Goal: Information Seeking & Learning: Learn about a topic

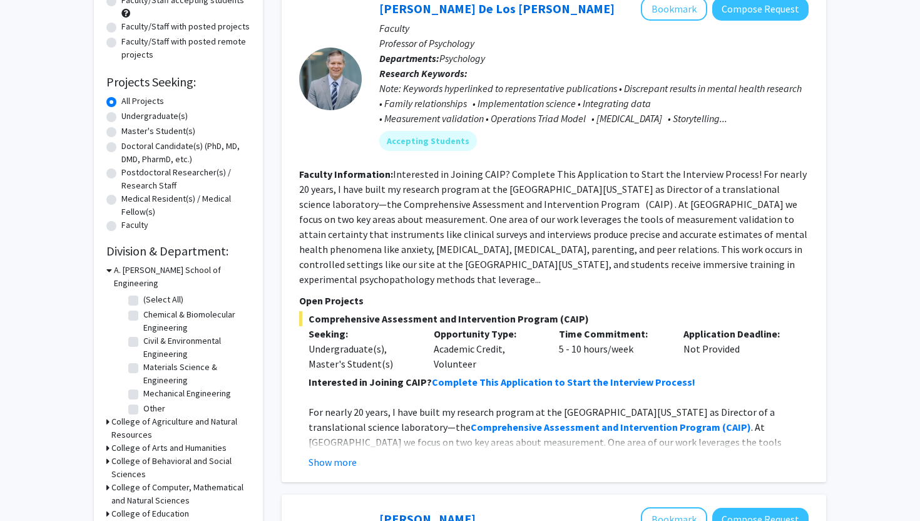
scroll to position [150, 0]
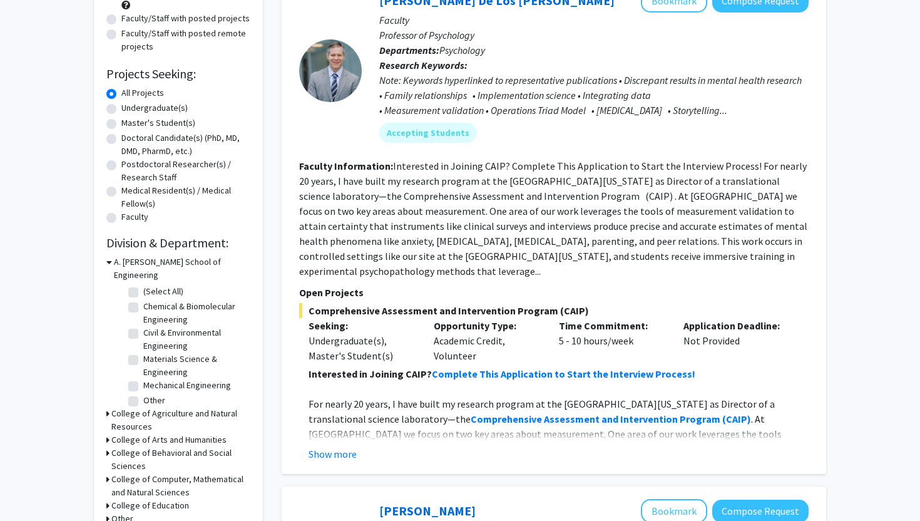
click at [121, 107] on label "Undergraduate(s)" at bounding box center [154, 107] width 66 height 13
click at [121, 107] on input "Undergraduate(s)" at bounding box center [125, 105] width 8 height 8
radio input "true"
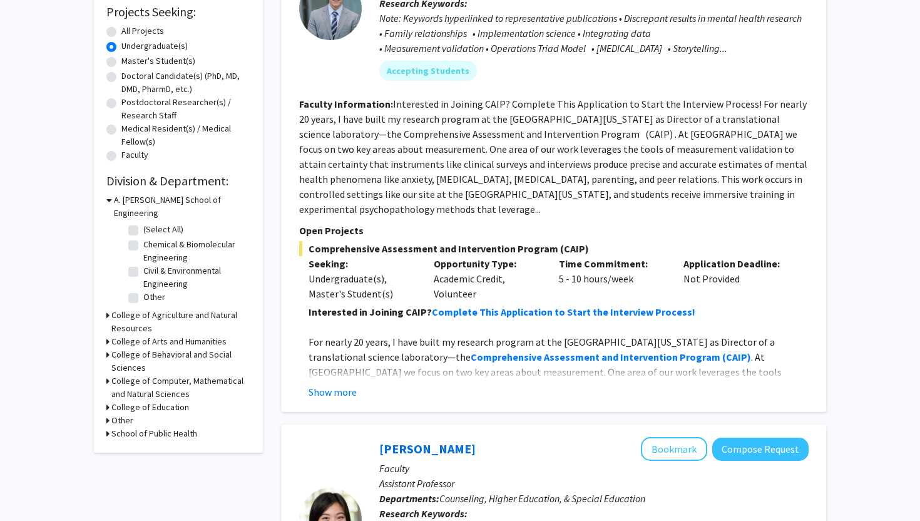
scroll to position [225, 0]
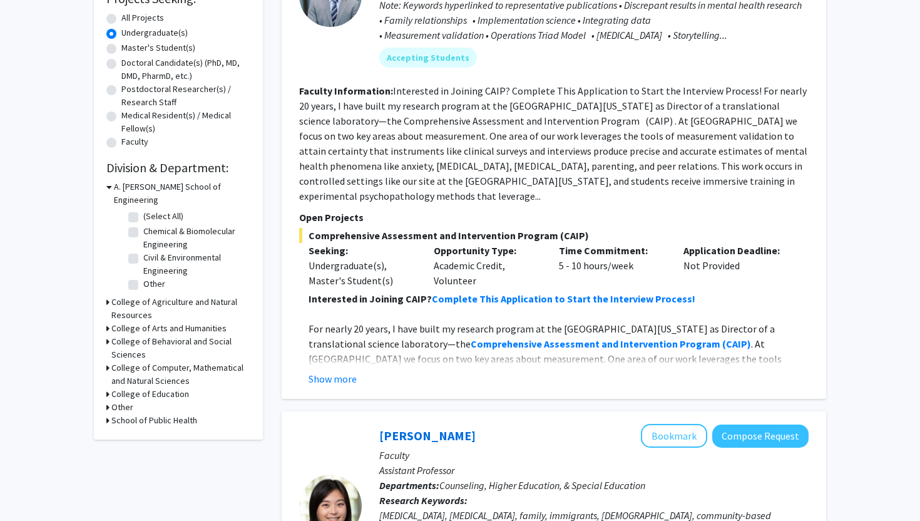
click at [106, 330] on div "Refine By Collaboration Status: Collaboration Status All Faculty/Staff Collabor…" at bounding box center [178, 141] width 169 height 598
click at [108, 335] on icon at bounding box center [107, 341] width 3 height 13
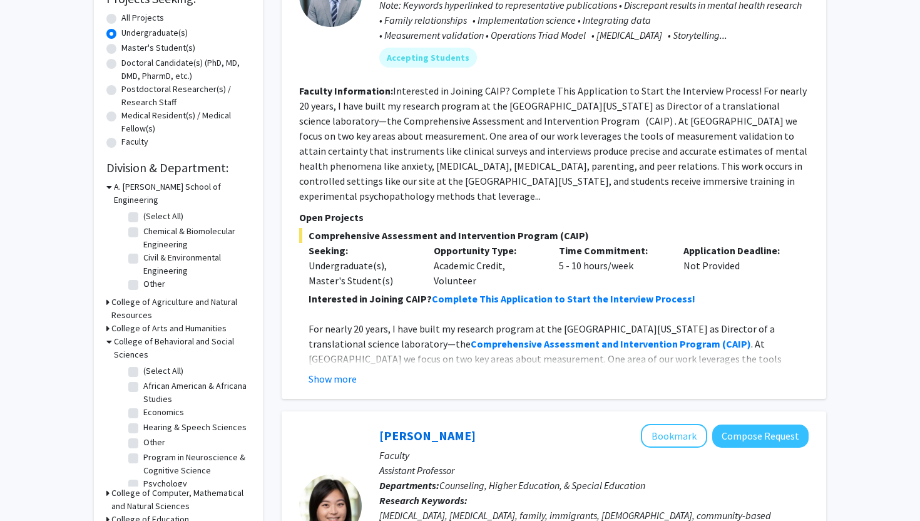
click at [128, 385] on fg-checkbox "African American & Africana Studies African American & Africana Studies" at bounding box center [187, 392] width 119 height 26
click at [143, 406] on label "Economics" at bounding box center [163, 412] width 41 height 13
click at [143, 406] on input "Economics" at bounding box center [147, 410] width 8 height 8
checkbox input "true"
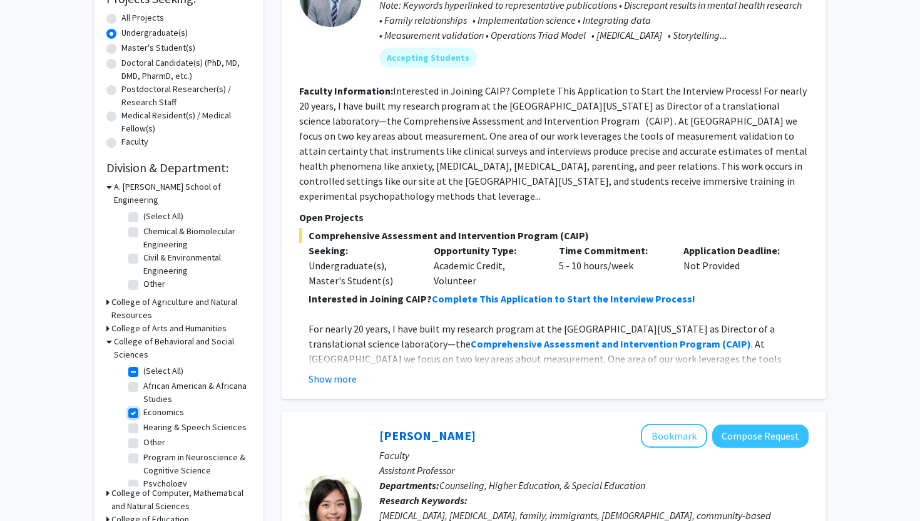
checkbox input "true"
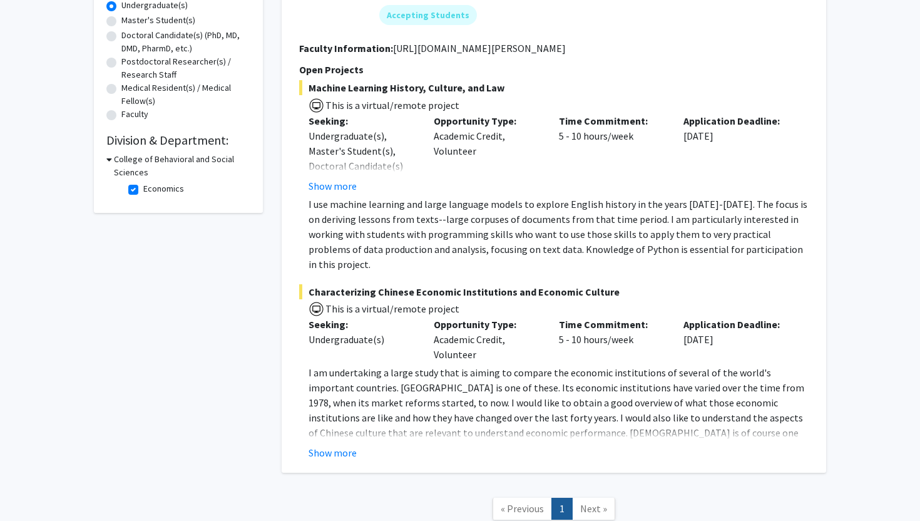
scroll to position [254, 0]
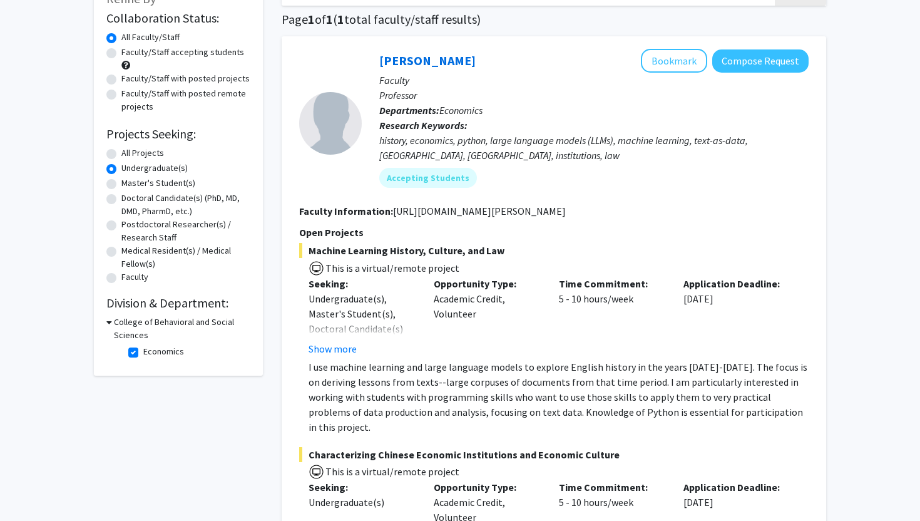
drag, startPoint x: 920, startPoint y: 222, endPoint x: 890, endPoint y: 217, distance: 30.6
click at [890, 217] on html "Skip navigation Home Search Bookmarks Requests Projects Messages My Profile [PE…" at bounding box center [460, 170] width 920 height 521
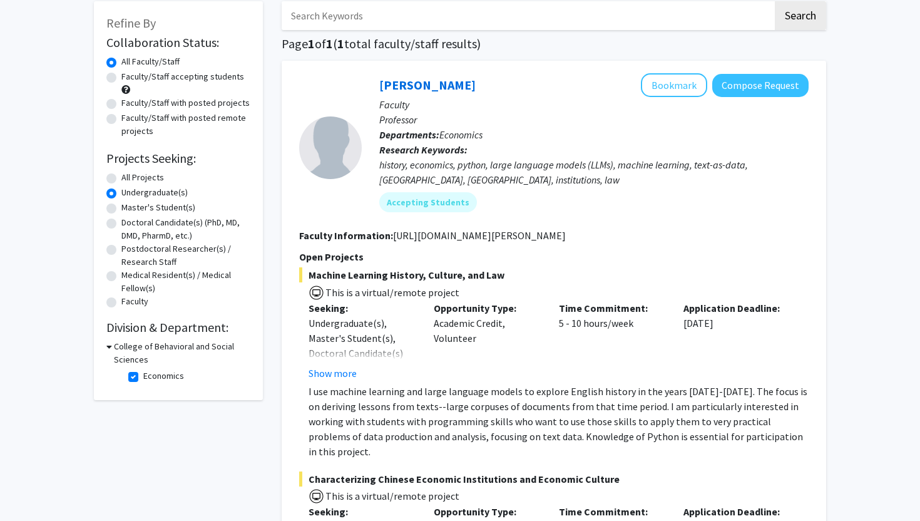
scroll to position [65, 0]
click at [121, 178] on label "All Projects" at bounding box center [142, 178] width 43 height 13
click at [121, 178] on input "All Projects" at bounding box center [125, 176] width 8 height 8
radio input "true"
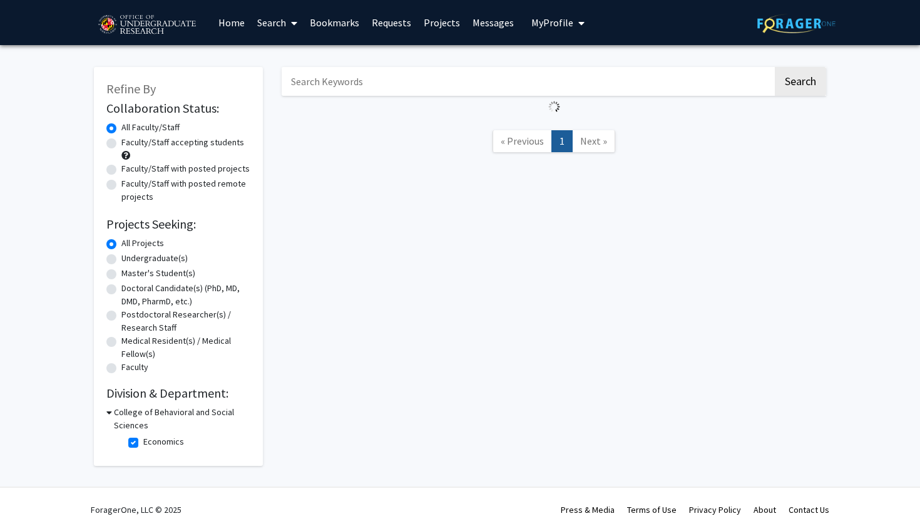
click at [63, 168] on div "Refine By Collaboration Status: Collaboration Status All Faculty/Staff Collabor…" at bounding box center [460, 269] width 920 height 449
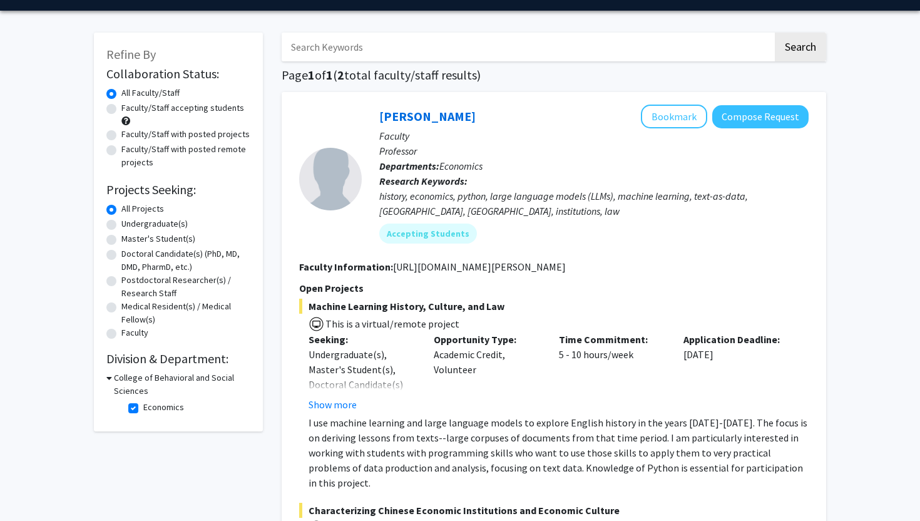
drag, startPoint x: 920, startPoint y: 177, endPoint x: 818, endPoint y: 41, distance: 169.5
click at [822, 77] on html "Skip navigation Home Search Bookmarks Requests Projects Messages My Profile [PE…" at bounding box center [460, 226] width 920 height 521
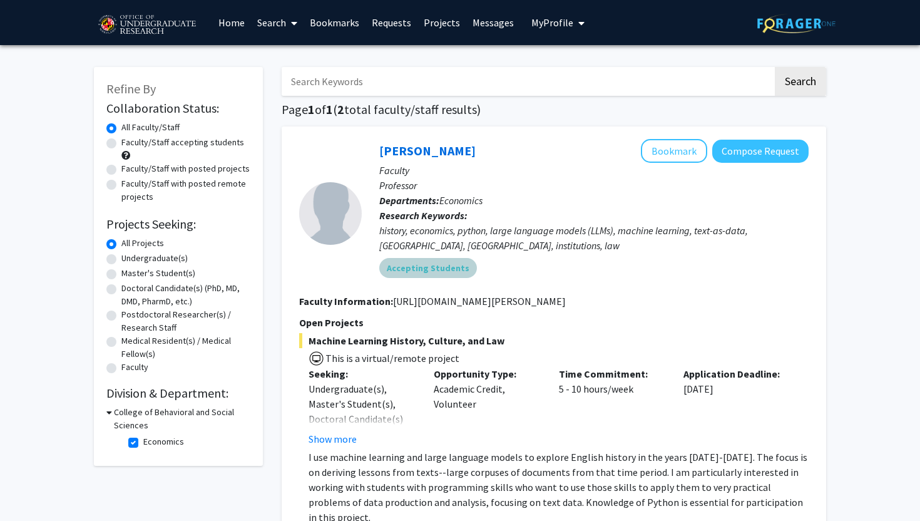
click at [506, 261] on div "Accepting Students" at bounding box center [594, 267] width 434 height 25
click at [559, 185] on p "Professor" at bounding box center [593, 185] width 429 height 15
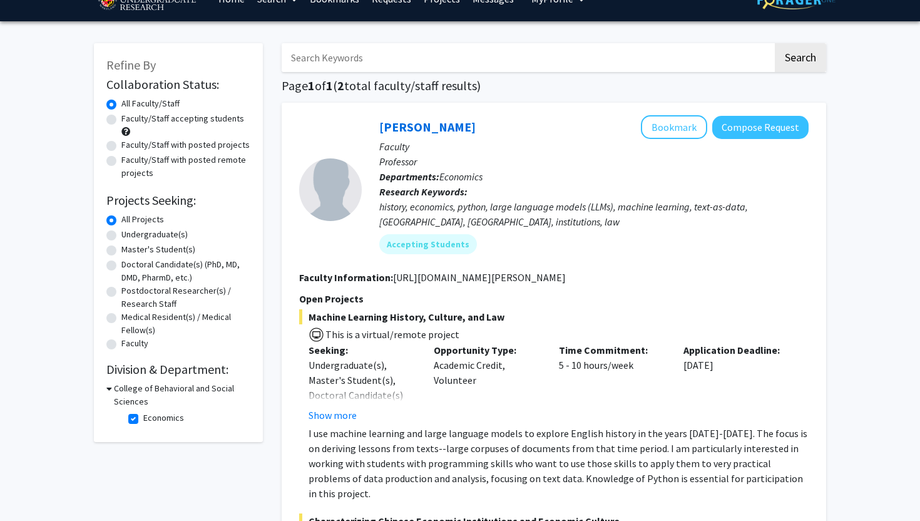
scroll to position [25, 0]
